Goal: Task Accomplishment & Management: Use online tool/utility

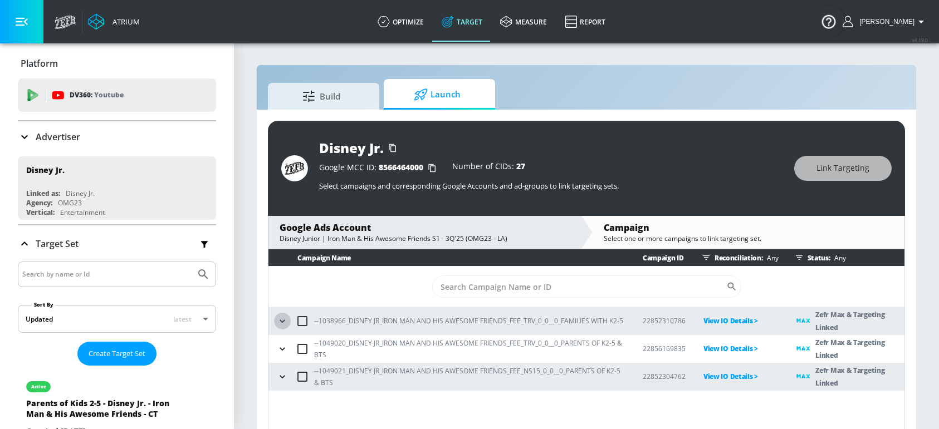
click at [282, 322] on icon "button" at bounding box center [282, 321] width 5 height 3
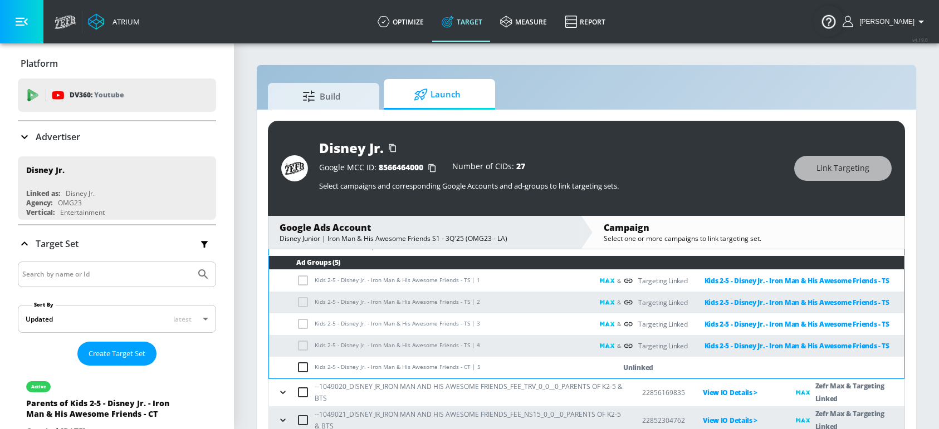
scroll to position [104, 0]
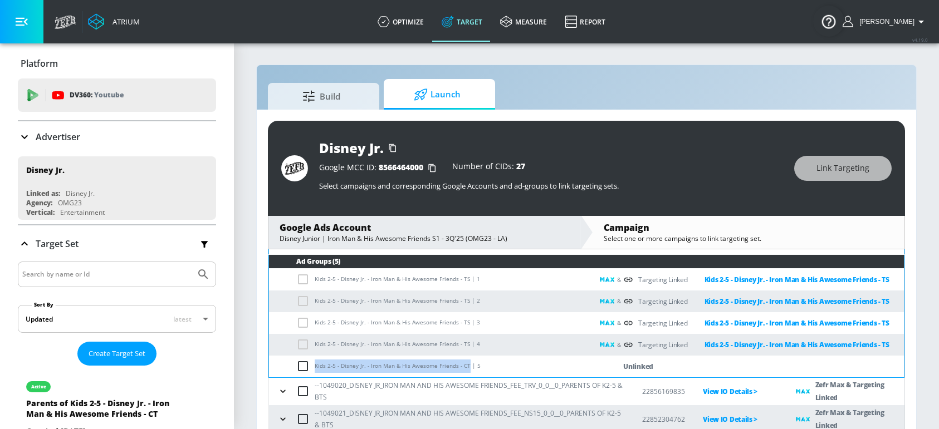
drag, startPoint x: 466, startPoint y: 368, endPoint x: 311, endPoint y: 368, distance: 154.8
click at [311, 368] on td "Kids 2-5 - Disney Jr. - Iron Man & His Awesome Friends - CT | 5" at bounding box center [431, 367] width 324 height 22
copy td "Kids 2-5 - Disney Jr. - Iron Man & His Awesome Friends - CT"
click at [300, 367] on input "checkbox" at bounding box center [305, 366] width 18 height 13
checkbox input "true"
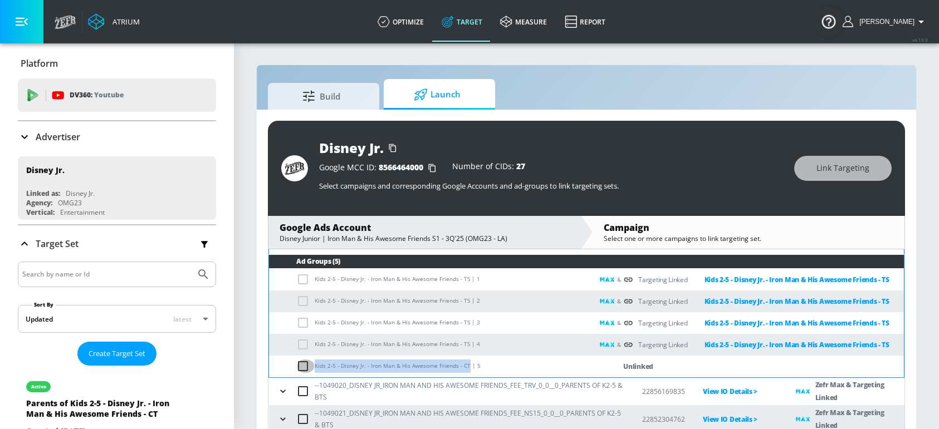
checkbox input "true"
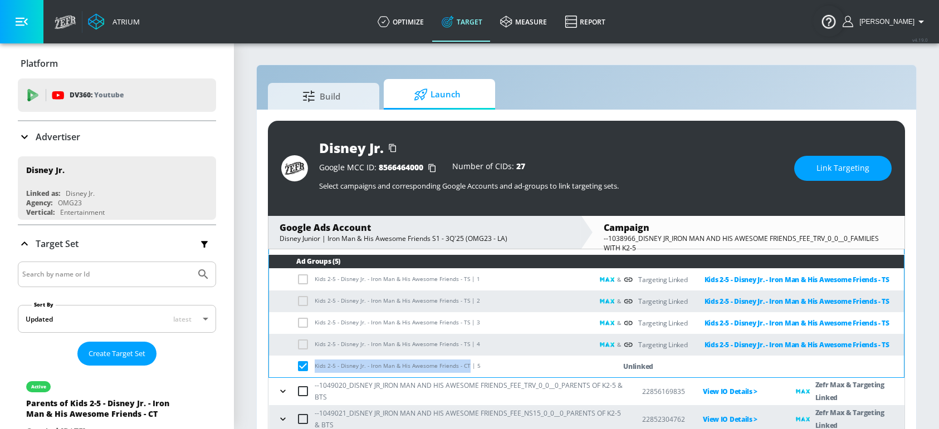
click at [818, 161] on span "Link Targeting" at bounding box center [842, 168] width 53 height 14
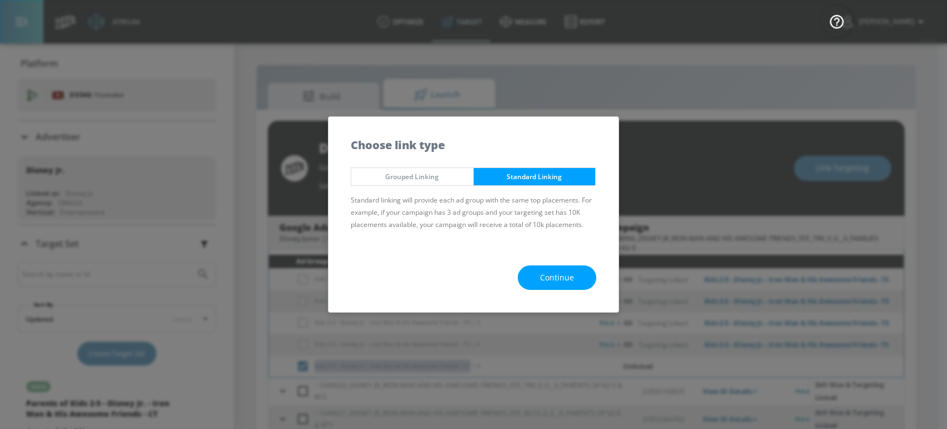
click at [579, 274] on button "Continue" at bounding box center [557, 278] width 79 height 25
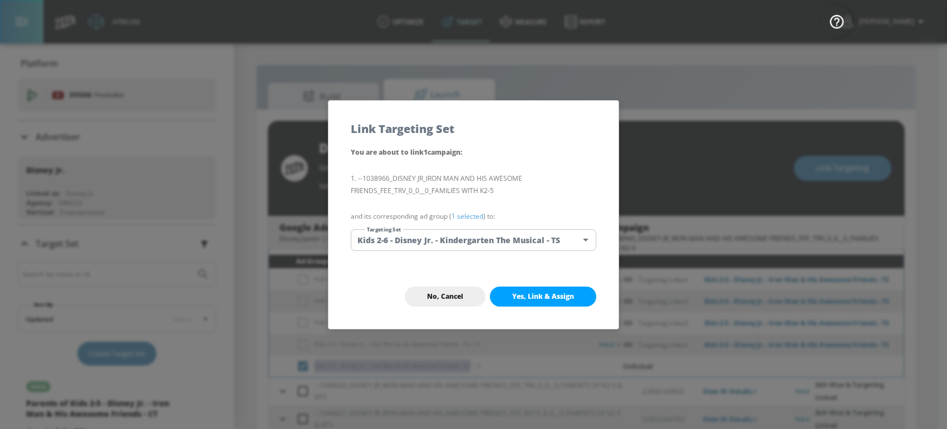
click at [529, 243] on body "Atrium optimize Target measure Report optimize Target measure Report v 4.19.0 S…" at bounding box center [473, 223] width 947 height 446
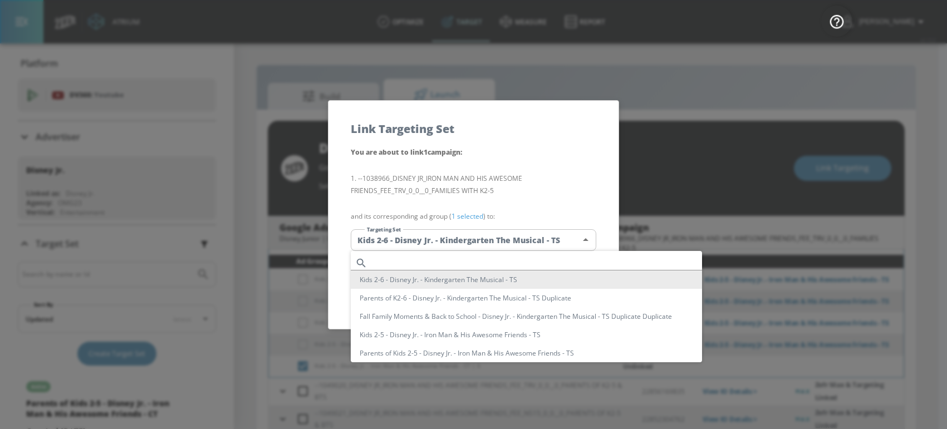
click at [417, 262] on input "text" at bounding box center [537, 263] width 330 height 15
paste input "Kids 2-5 - Disney Jr. - Iron Man & His Awesome Friends - CT"
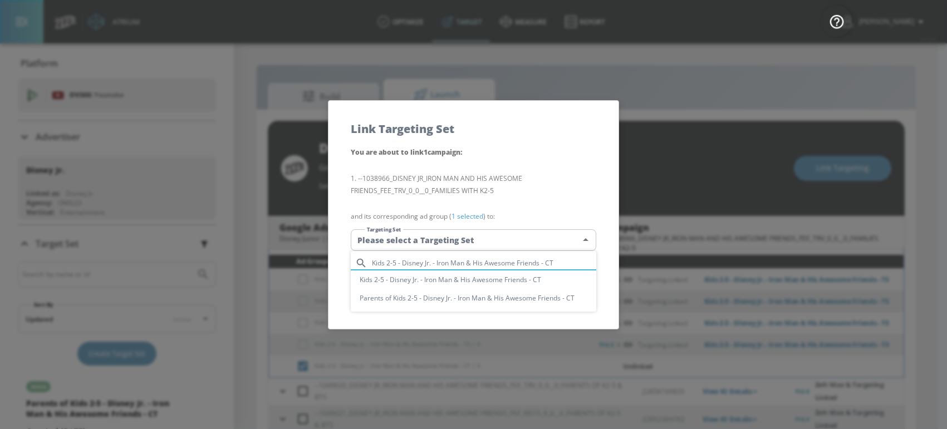
type input "Kids 2-5 - Disney Jr. - Iron Man & His Awesome Friends - CT"
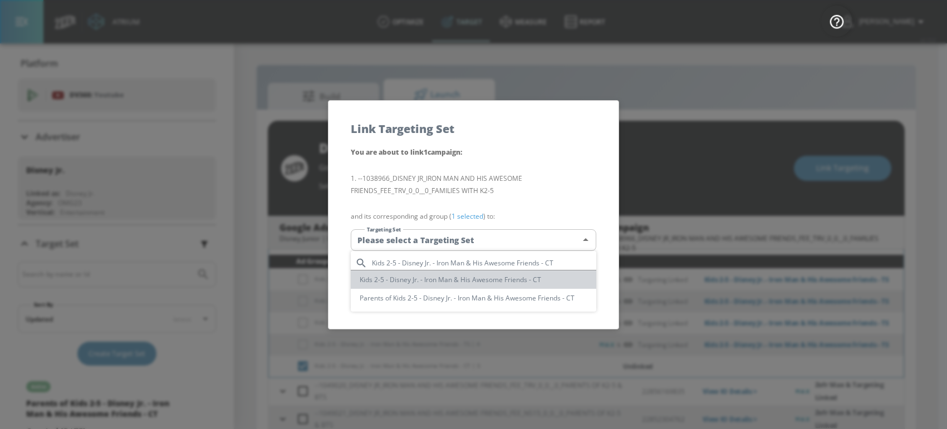
click at [489, 277] on li "Kids 2-5 - Disney Jr. - Iron Man & His Awesome Friends - CT" at bounding box center [474, 280] width 246 height 18
type input "6f71e3f4-a8ae-4c9b-8d96-e642e40ada12"
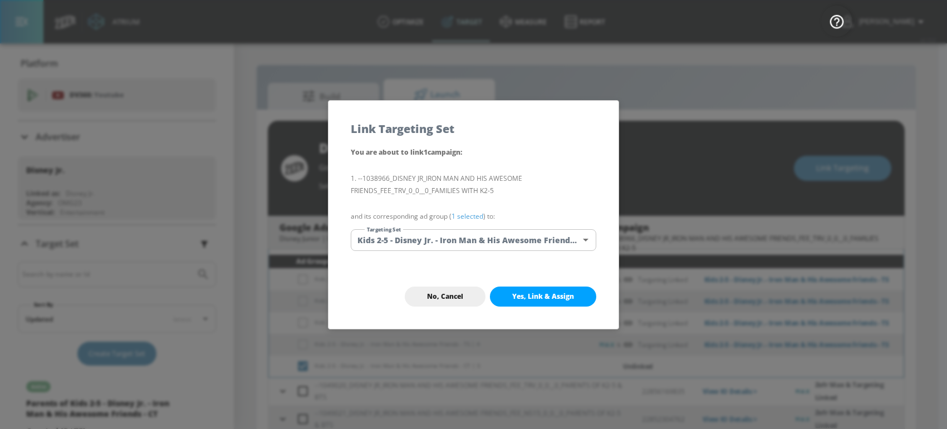
click at [579, 302] on button "Yes, Link & Assign" at bounding box center [543, 297] width 106 height 20
checkbox input "true"
checkbox input "false"
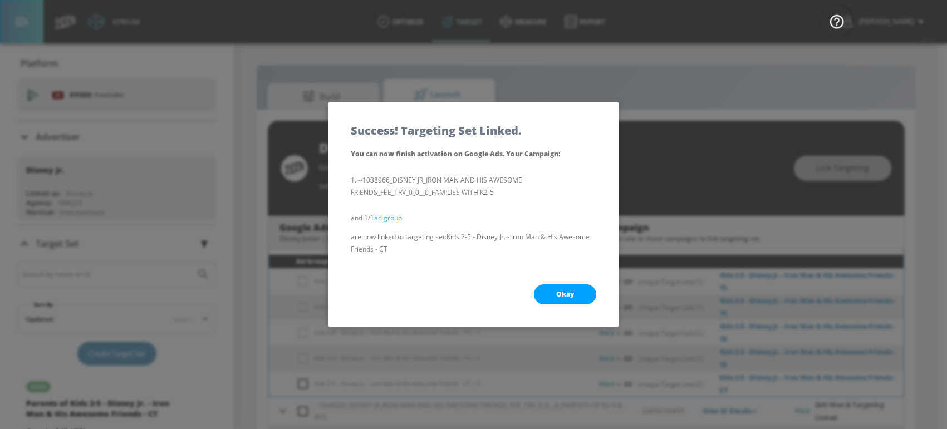
click at [577, 300] on button "Okay" at bounding box center [565, 295] width 62 height 20
checkbox input "true"
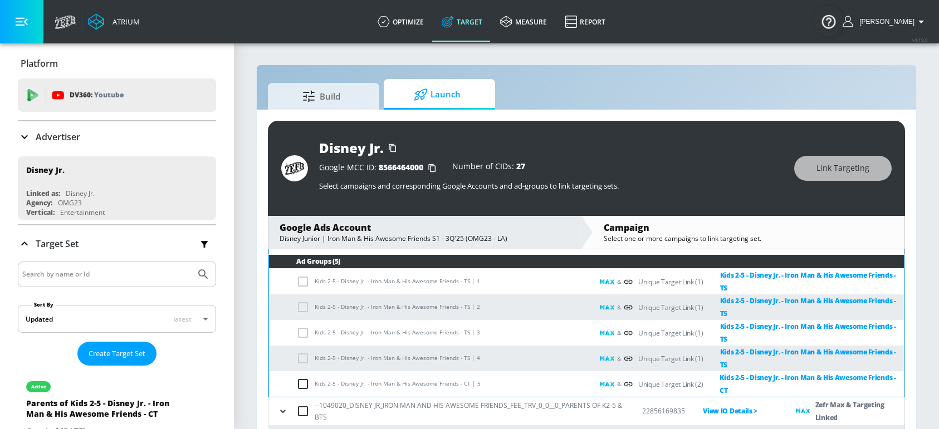
scroll to position [124, 0]
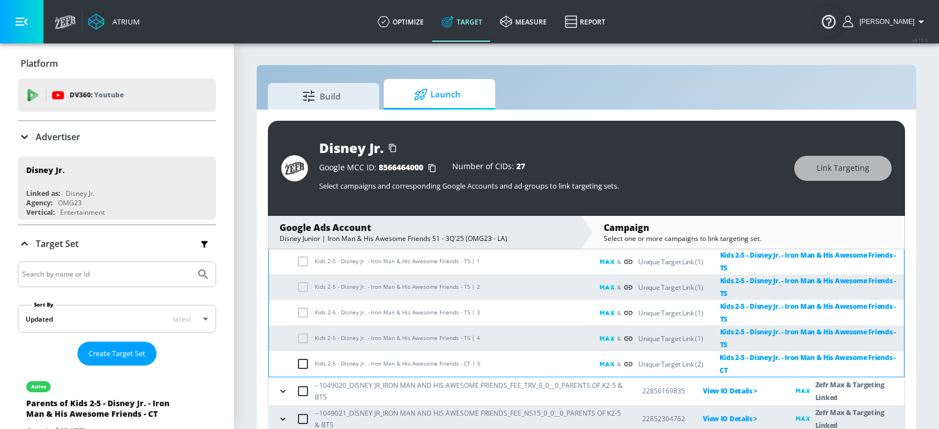
click at [277, 396] on icon "button" at bounding box center [282, 391] width 11 height 11
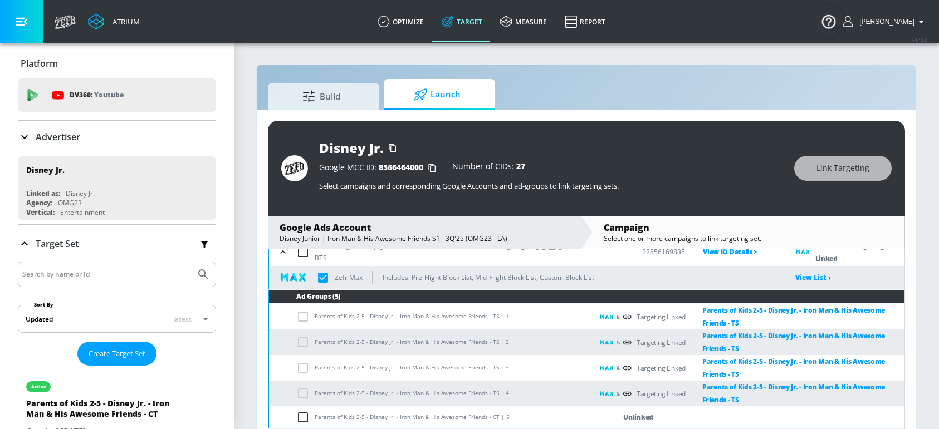
scroll to position [286, 0]
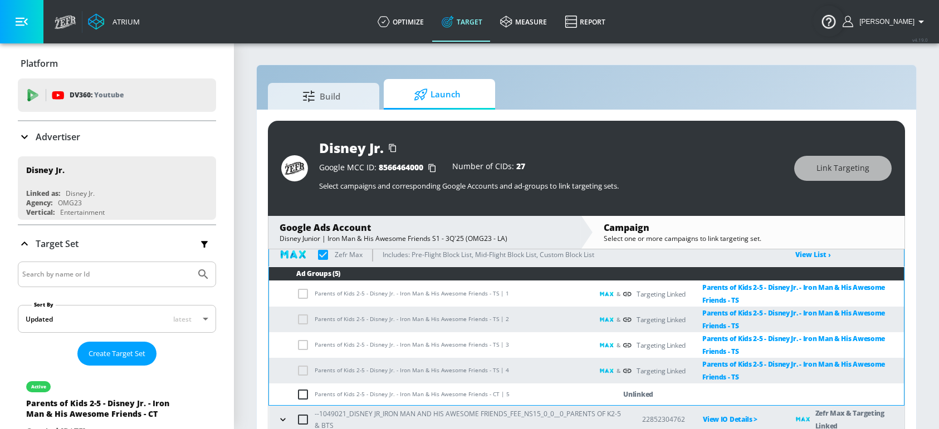
drag, startPoint x: 314, startPoint y: 394, endPoint x: 491, endPoint y: 396, distance: 176.5
click at [490, 395] on td "Parents of Kids 2-5 - Disney Jr. - Iron Man & His Awesome Friends - CT | 5" at bounding box center [431, 395] width 324 height 22
drag, startPoint x: 493, startPoint y: 397, endPoint x: 315, endPoint y: 393, distance: 178.3
click at [315, 393] on td "Parents of Kids 2-5 - Disney Jr. - Iron Man & His Awesome Friends - CT | 5" at bounding box center [431, 395] width 324 height 22
copy td "Parents of Kids 2-5 - Disney Jr. - Iron Man & His Awesome Friends - CT"
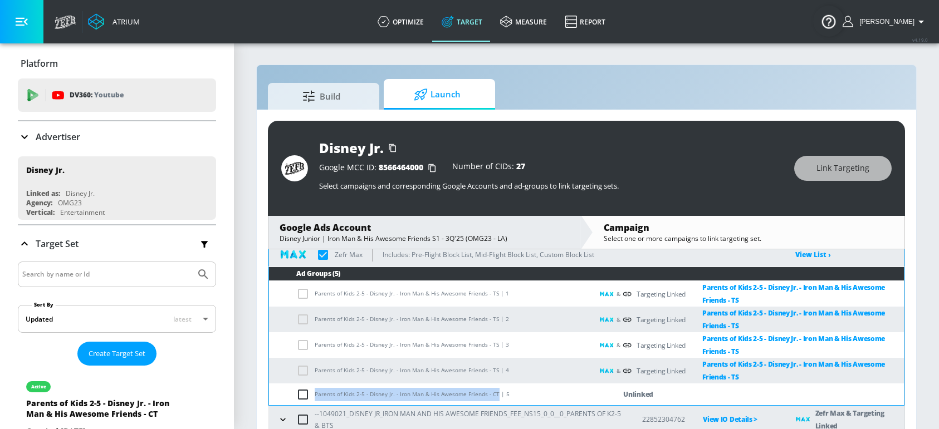
click at [303, 394] on input "checkbox" at bounding box center [305, 394] width 18 height 13
checkbox input "true"
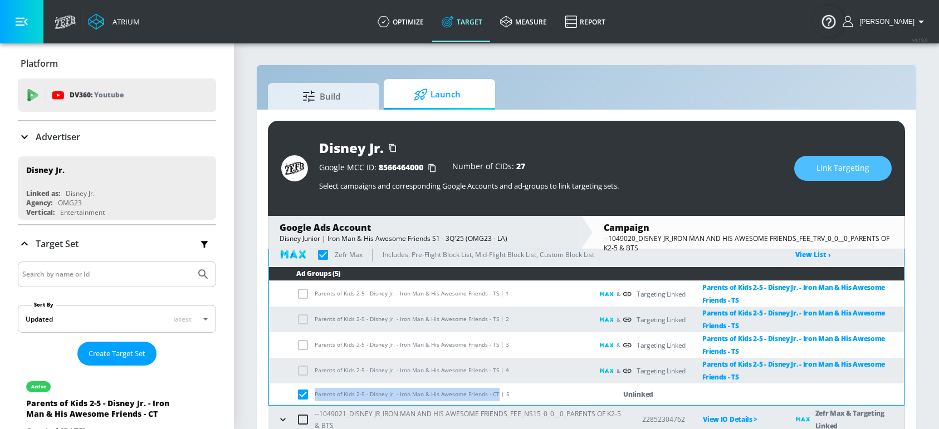
click at [831, 172] on span "Link Targeting" at bounding box center [842, 168] width 53 height 14
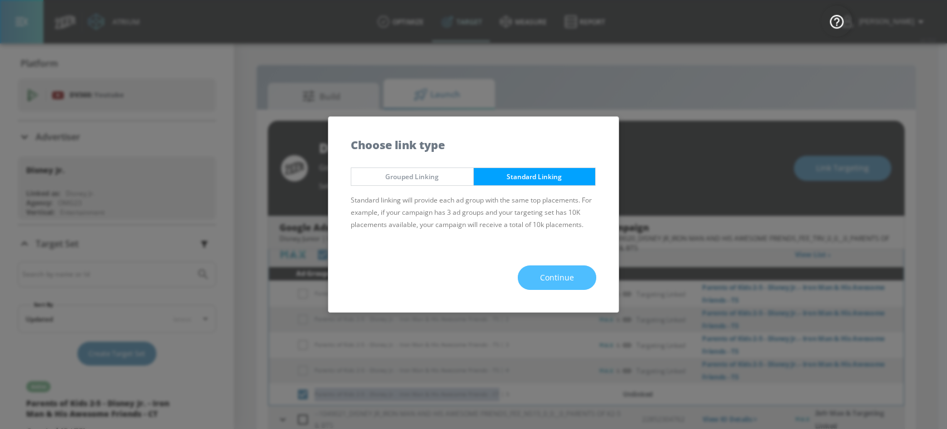
click at [544, 278] on span "Continue" at bounding box center [557, 278] width 34 height 14
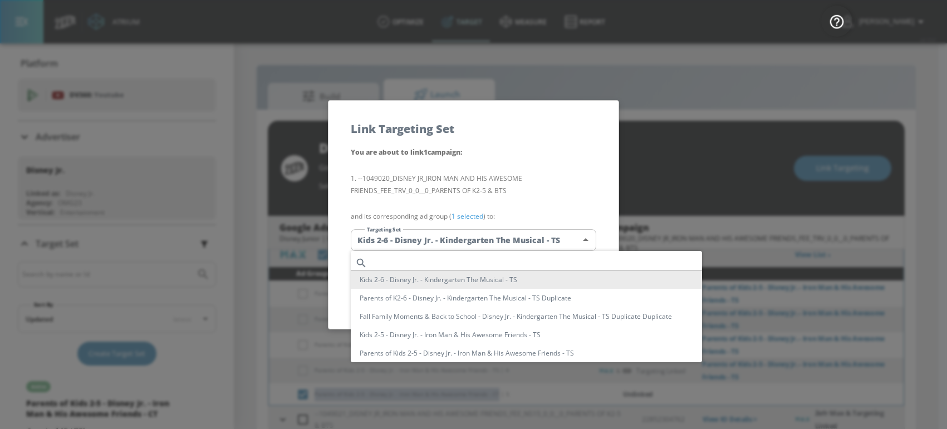
click at [430, 245] on body "Atrium optimize Target measure Report optimize Target measure Report v 4.19.0 S…" at bounding box center [473, 223] width 947 height 446
click at [391, 262] on input "text" at bounding box center [537, 263] width 330 height 15
paste input "Parents of Kids 2-5 - Disney Jr. - Iron Man & His Awesome Friends - CT"
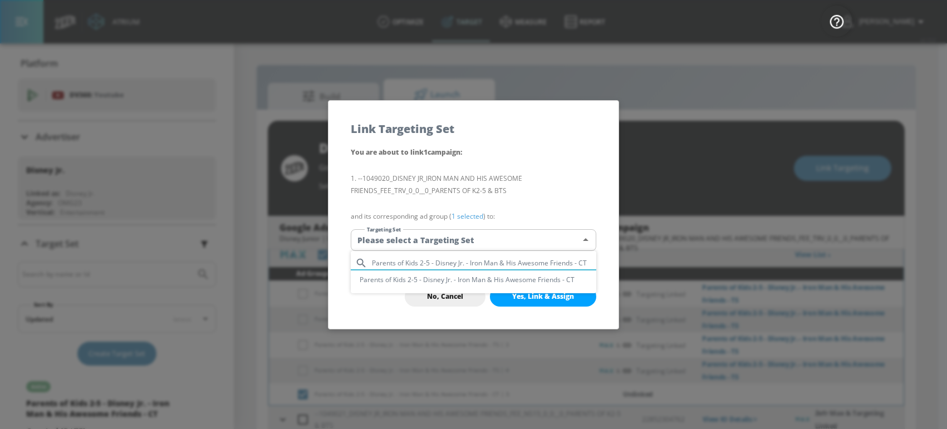
type input "Parents of Kids 2-5 - Disney Jr. - Iron Man & His Awesome Friends - CT"
click at [402, 276] on li "Parents of Kids 2-5 - Disney Jr. - Iron Man & His Awesome Friends - CT" at bounding box center [474, 280] width 246 height 18
type input "f3b2628e-157a-4ec4-9516-cde850d0cc59"
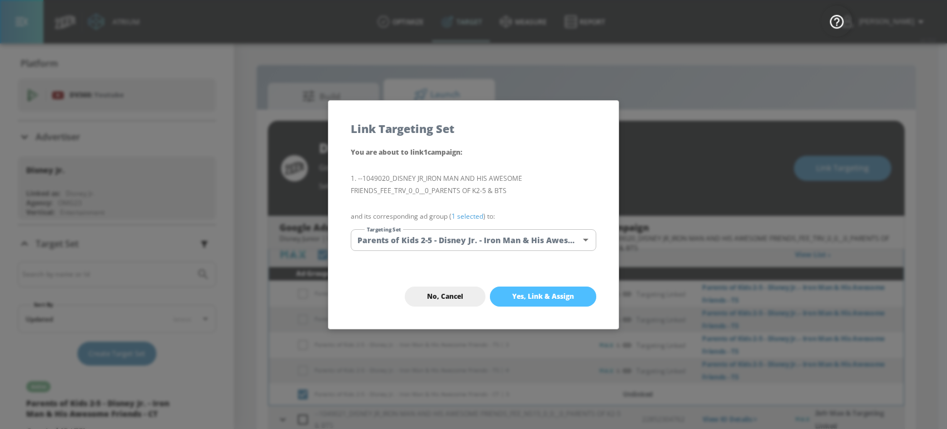
click at [588, 298] on button "Yes, Link & Assign" at bounding box center [543, 297] width 106 height 20
checkbox input "true"
checkbox input "false"
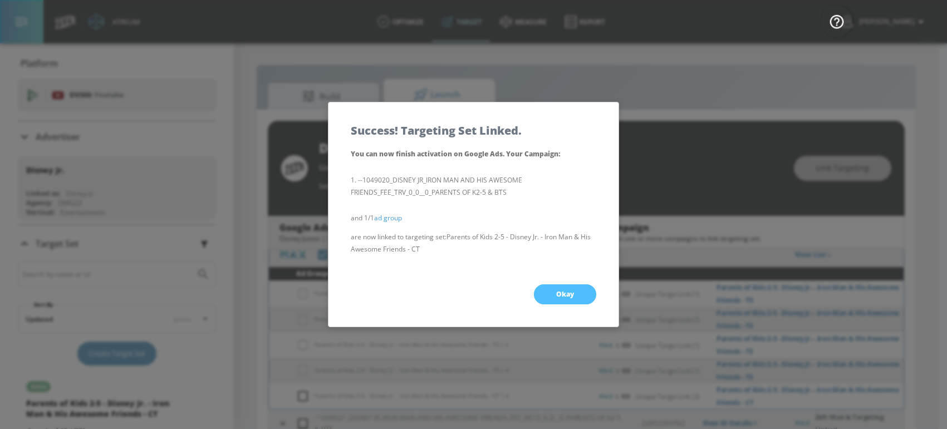
click at [586, 298] on button "Okay" at bounding box center [565, 295] width 62 height 20
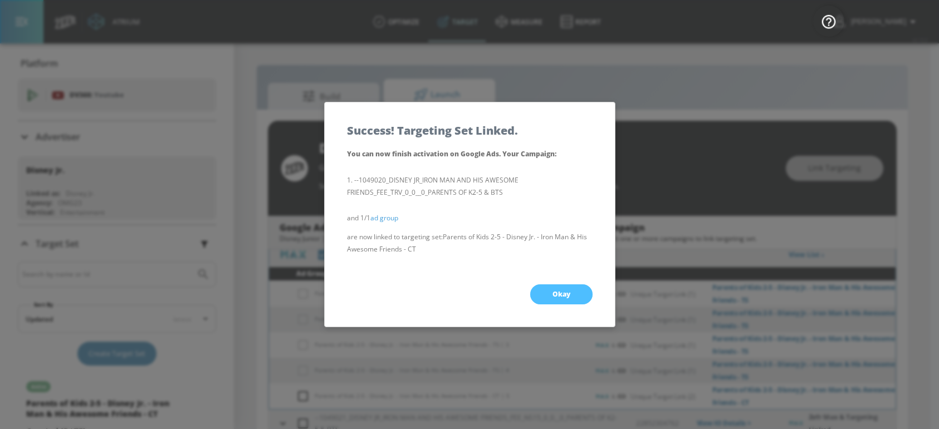
checkbox input "true"
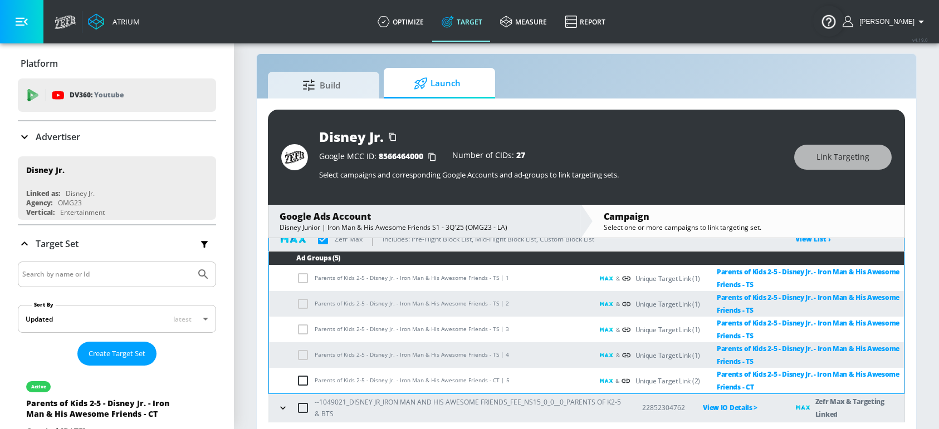
scroll to position [16, 0]
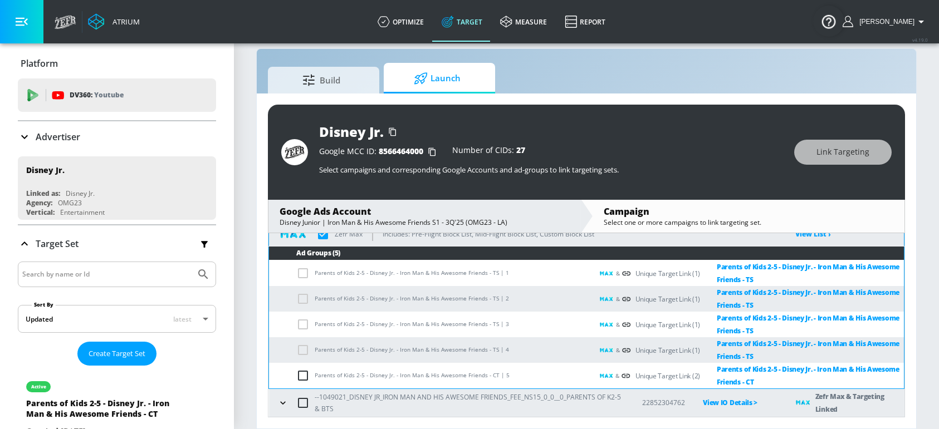
click at [288, 398] on icon "button" at bounding box center [282, 403] width 11 height 11
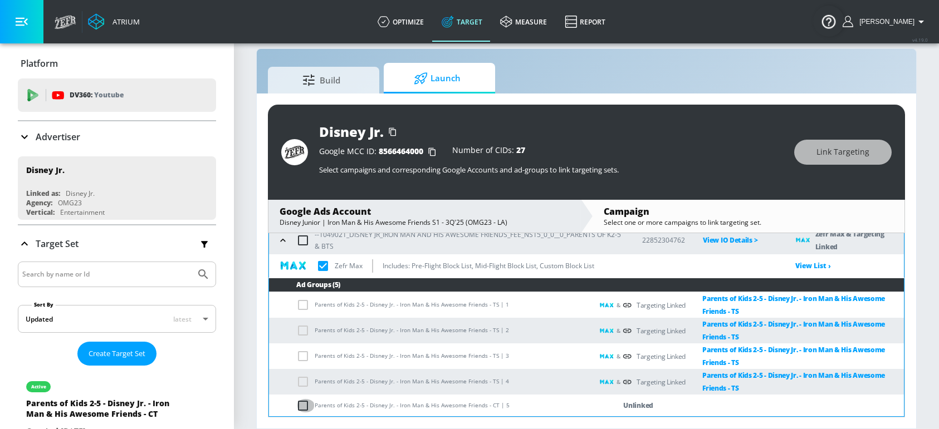
click at [301, 407] on input "checkbox" at bounding box center [305, 405] width 18 height 13
checkbox input "true"
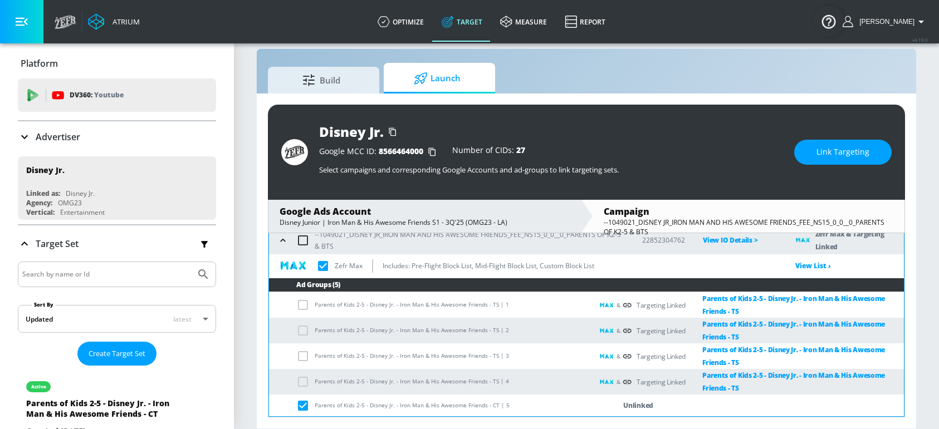
click at [853, 156] on span "Link Targeting" at bounding box center [842, 152] width 53 height 14
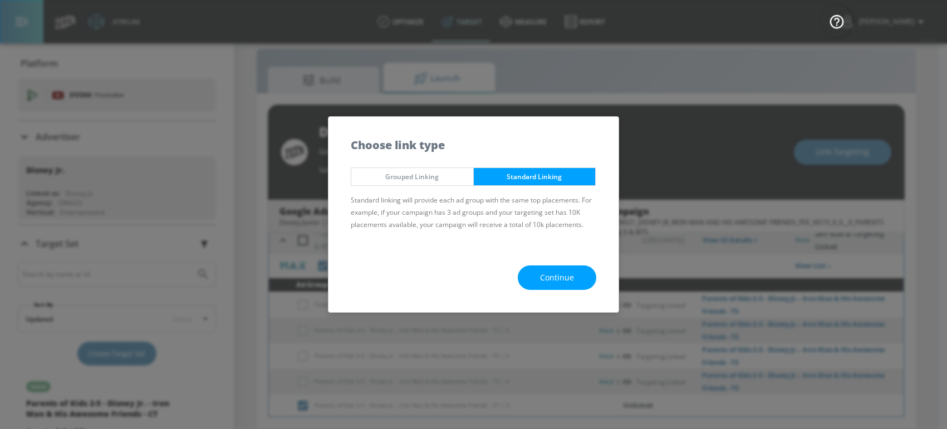
click at [546, 286] on button "Continue" at bounding box center [557, 278] width 79 height 25
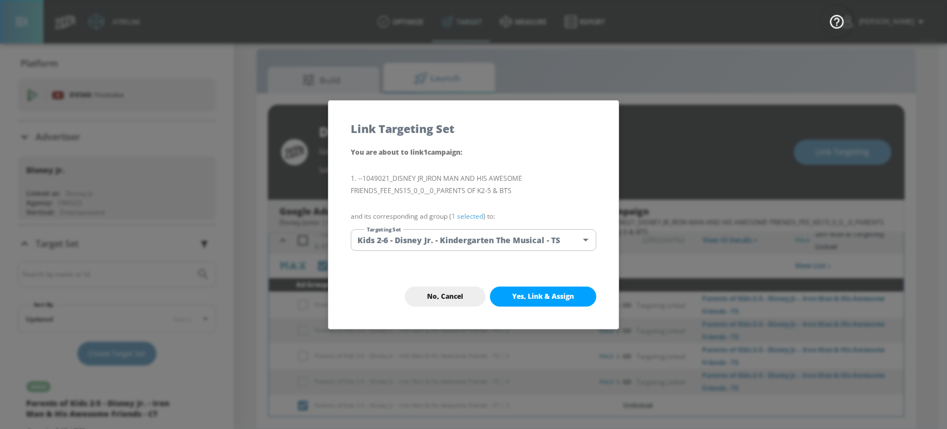
click at [454, 247] on body "Atrium optimize Target measure Report optimize Target measure Report v 4.19.0 S…" at bounding box center [473, 207] width 947 height 446
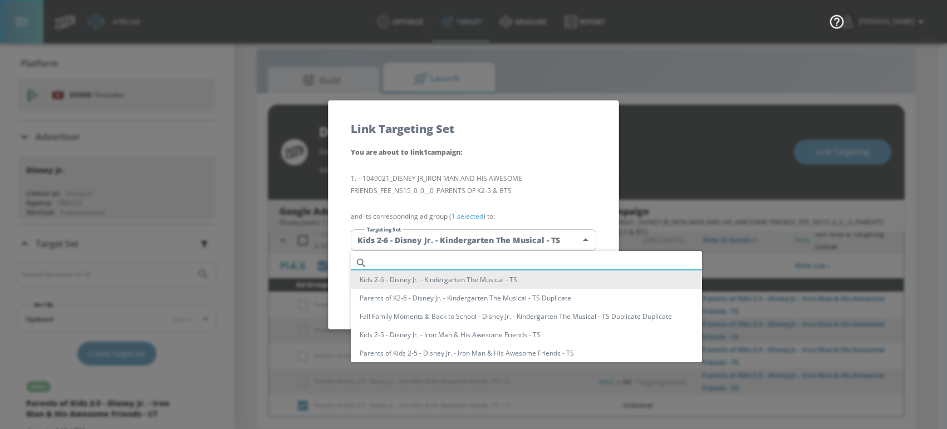
click at [384, 261] on input "text" at bounding box center [537, 263] width 330 height 15
paste input "Parents of Kids 2-5 - Disney Jr. - Iron Man & His Awesome Friends - CT"
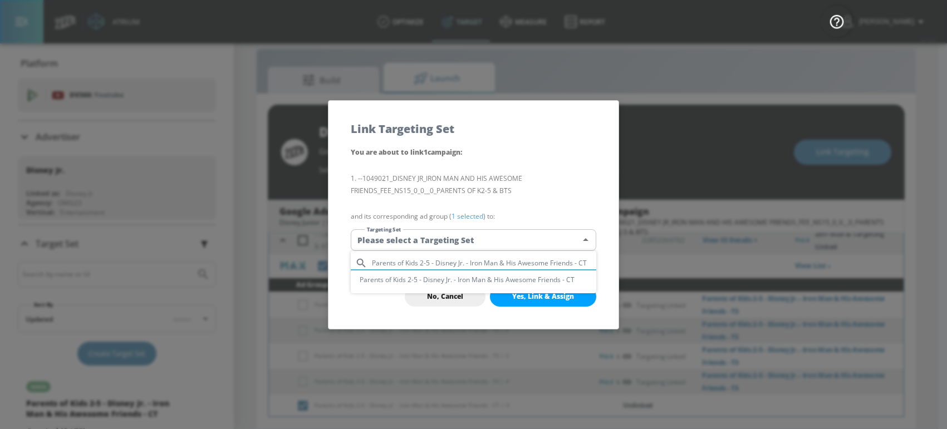
type input "Parents of Kids 2-5 - Disney Jr. - Iron Man & His Awesome Friends - CT"
click at [394, 276] on li "Parents of Kids 2-5 - Disney Jr. - Iron Man & His Awesome Friends - CT" at bounding box center [474, 280] width 246 height 18
type input "f3b2628e-157a-4ec4-9516-cde850d0cc59"
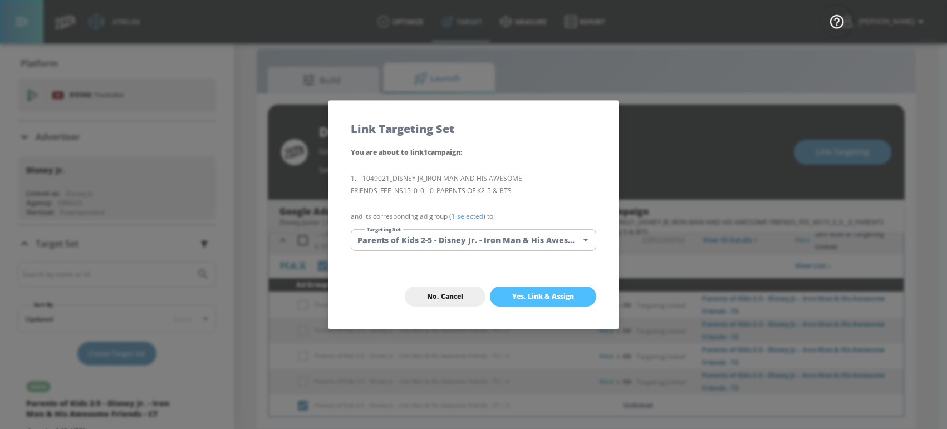
click at [550, 296] on span "Yes, Link & Assign" at bounding box center [543, 296] width 62 height 9
checkbox input "true"
checkbox input "false"
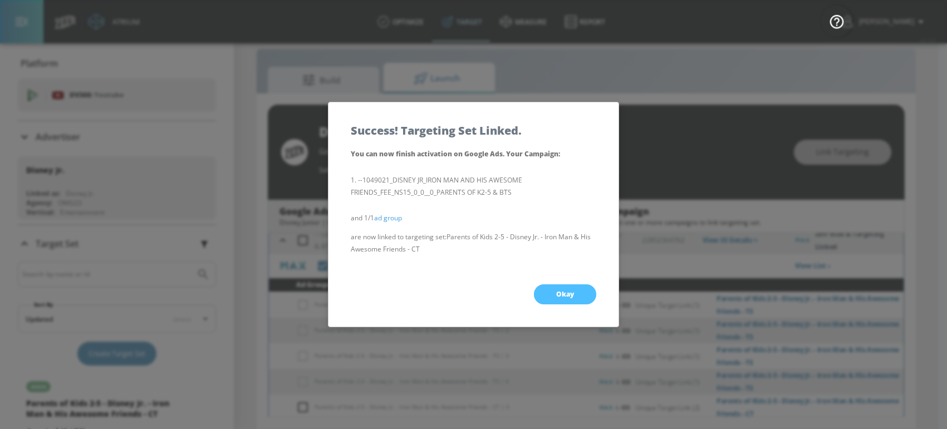
click at [550, 296] on button "Okay" at bounding box center [565, 295] width 62 height 20
checkbox input "true"
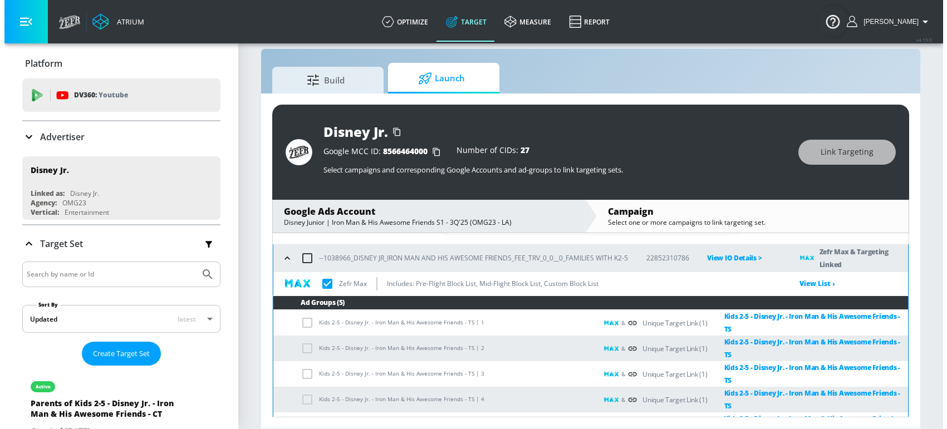
scroll to position [0, 0]
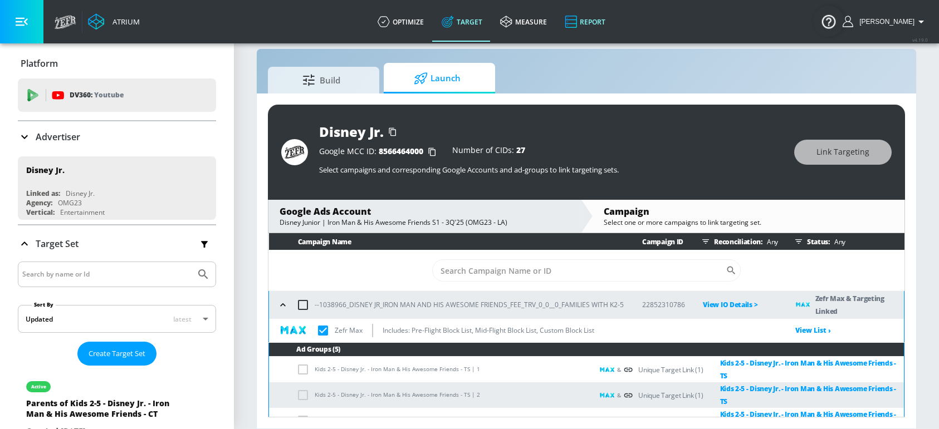
checkbox input "true"
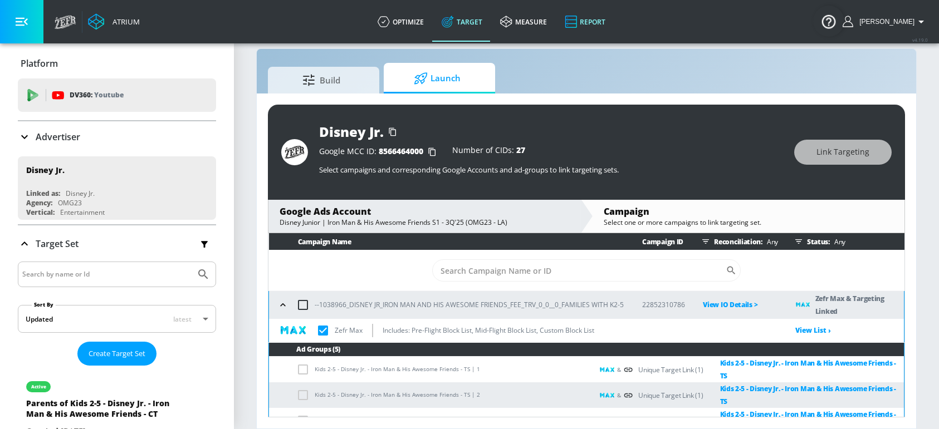
checkbox input "true"
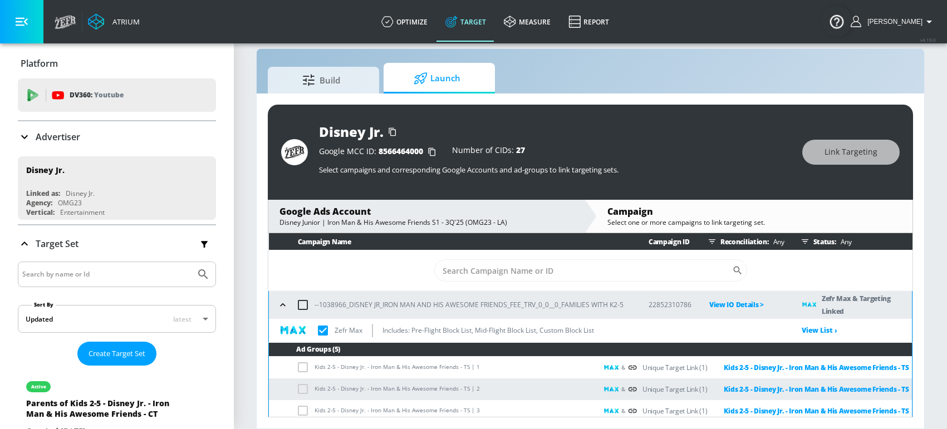
checkbox input "true"
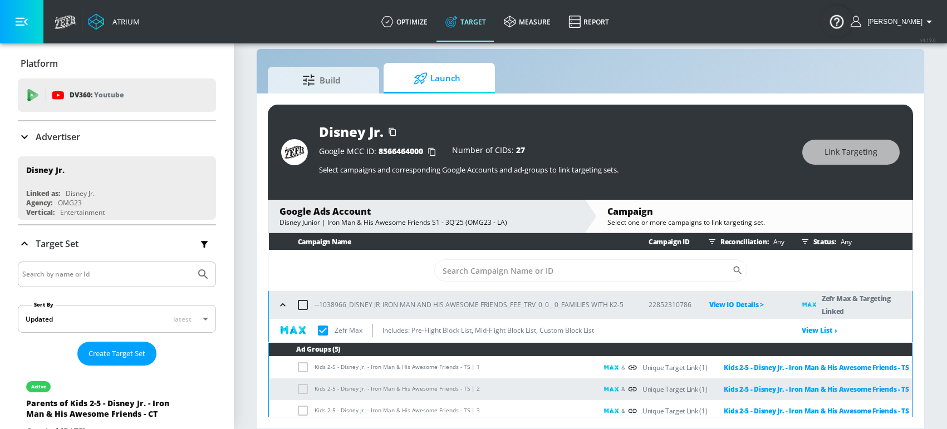
checkbox input "true"
